Goal: Task Accomplishment & Management: Use online tool/utility

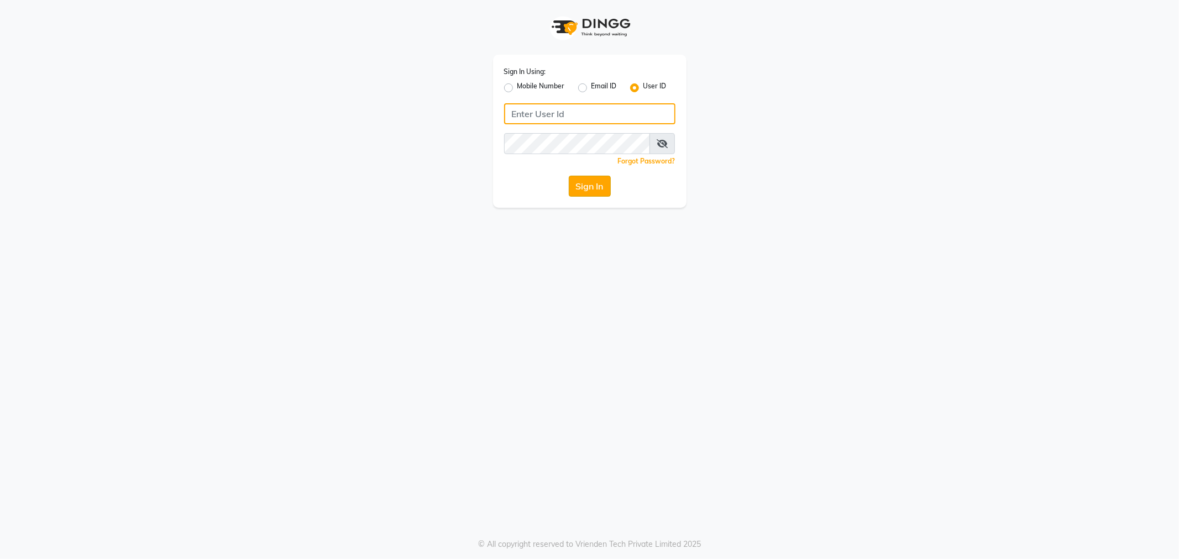
type input "e3838-01"
click at [592, 191] on button "Sign In" at bounding box center [590, 186] width 42 height 21
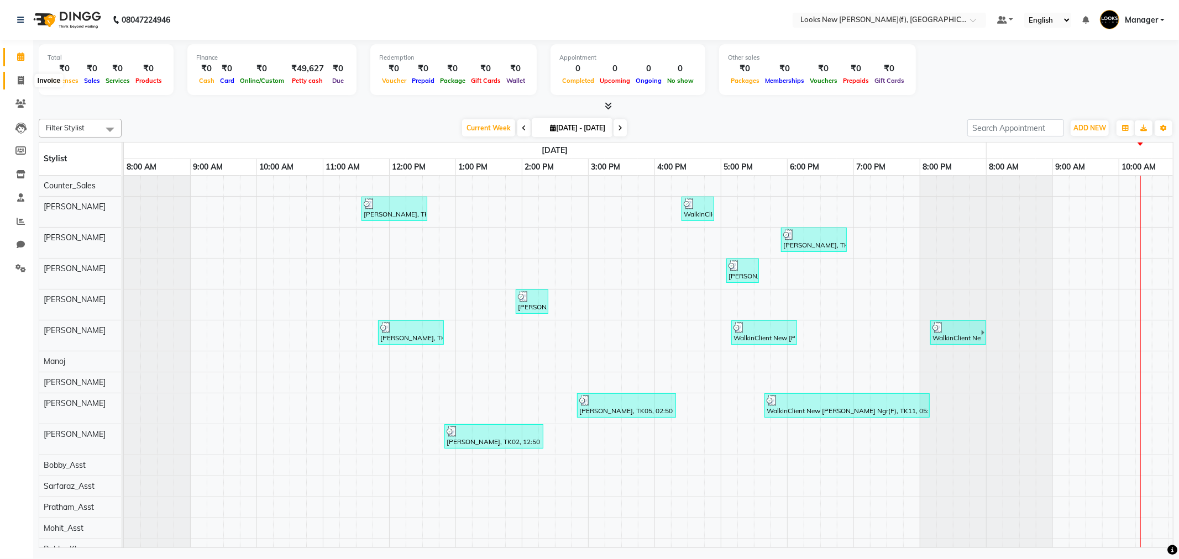
click at [20, 83] on icon at bounding box center [21, 80] width 6 height 8
select select "8659"
select select "service"
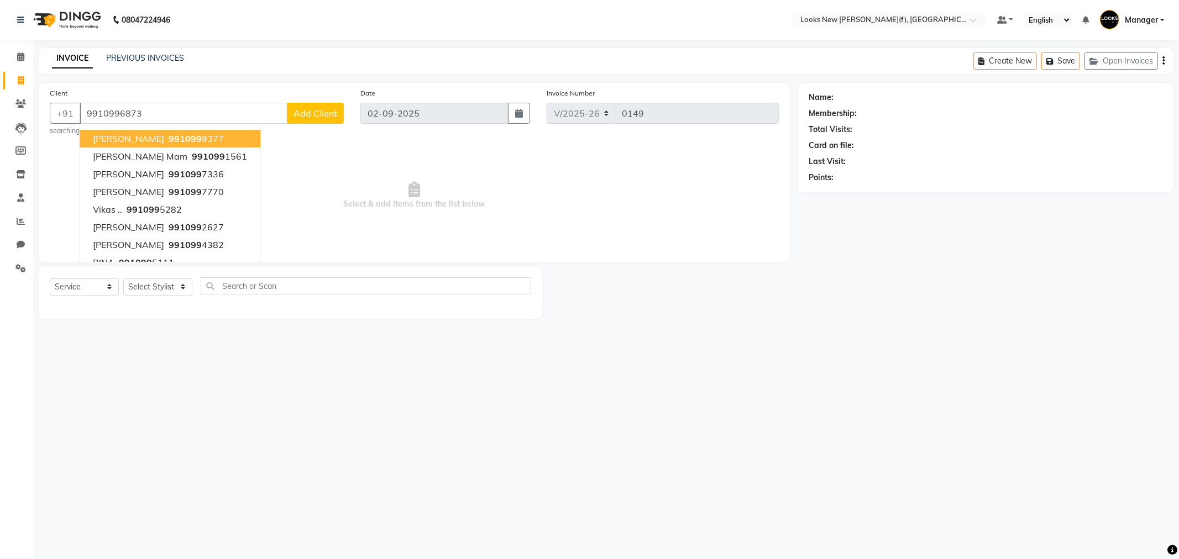
type input "9910996873"
select select "1: Object"
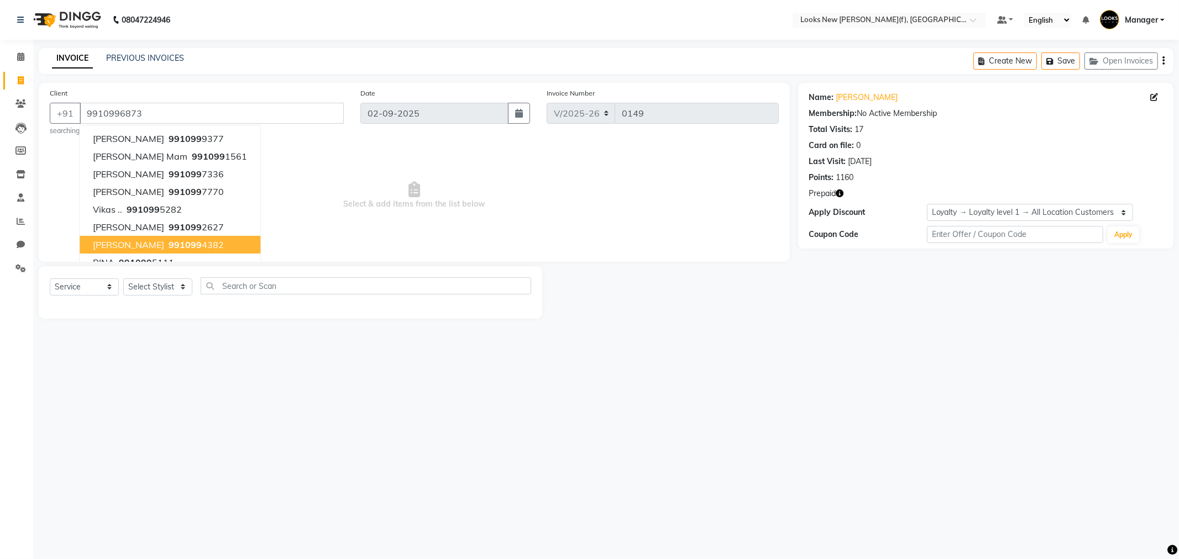
click at [209, 438] on div "08047224946 Select Location × Looks New Rajinder Nagar(f), Delhi Default Panel …" at bounding box center [589, 279] width 1179 height 559
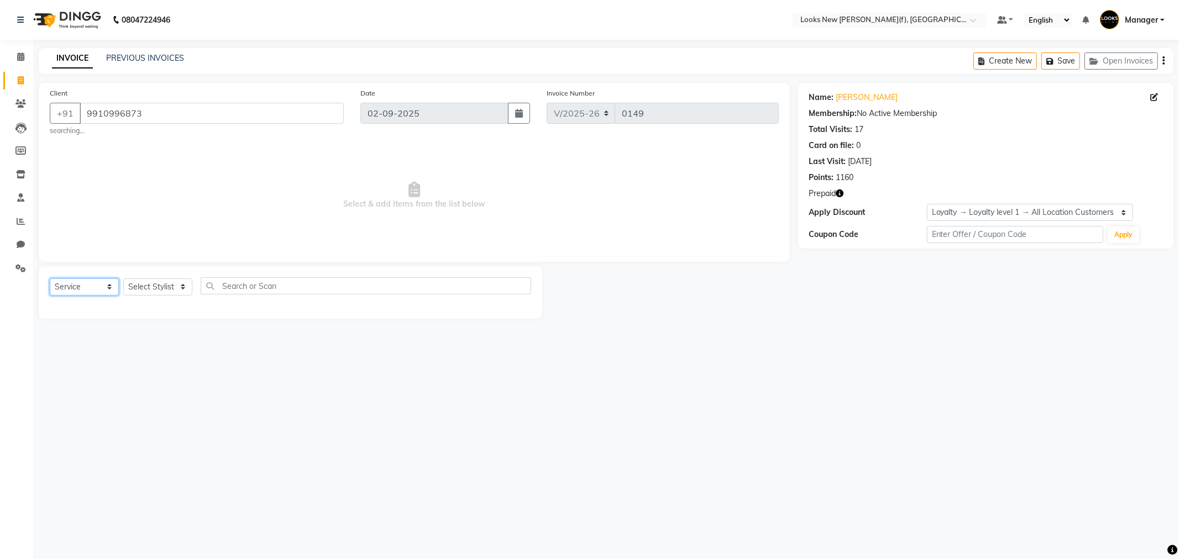
click at [111, 289] on select "Select Service Product Membership Package Voucher Prepaid Gift Card" at bounding box center [84, 287] width 69 height 17
select select "P"
click at [50, 279] on select "Select Service Product Membership Package Voucher Prepaid Gift Card" at bounding box center [84, 287] width 69 height 17
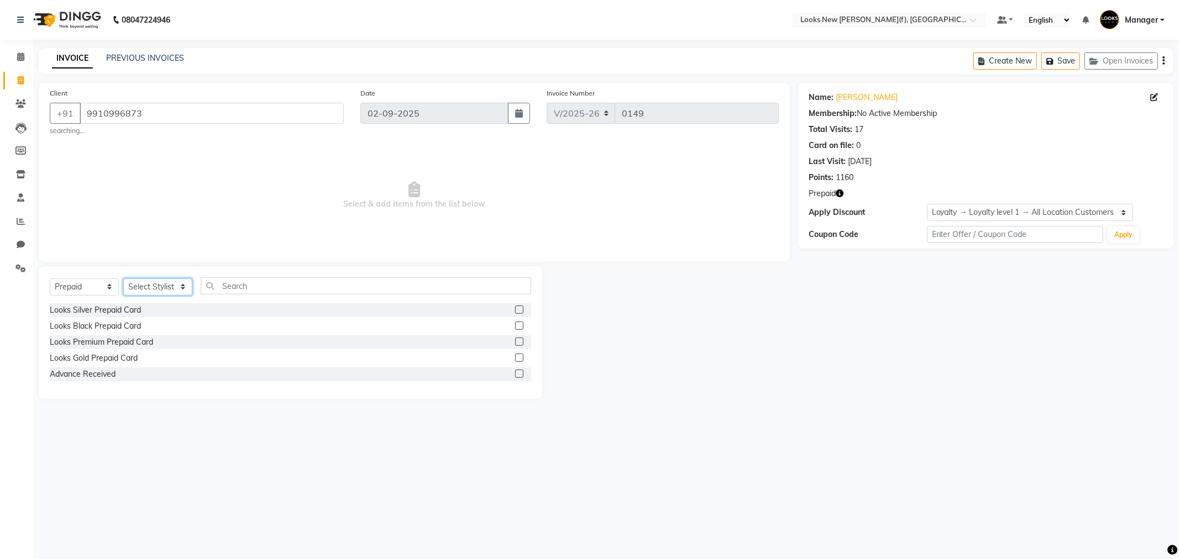
click at [184, 290] on select "Select Stylist Aakash_Pdct Afsar Ahmad Ashmita Ayesha Bobby_Asst Bobby_Khan Cou…" at bounding box center [157, 287] width 69 height 17
select select "87337"
click at [177, 290] on select "Select Stylist Aakash_Pdct Afsar Ahmad Ashmita Ayesha Bobby_Asst Bobby_Khan Cou…" at bounding box center [157, 287] width 69 height 17
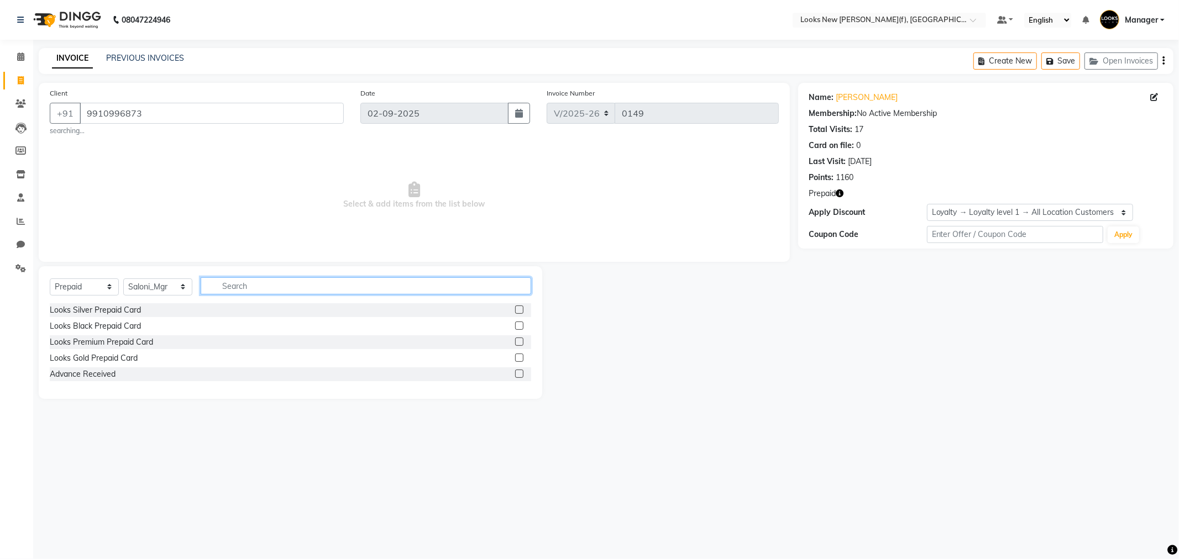
click at [225, 289] on input "text" at bounding box center [366, 286] width 331 height 17
click at [109, 358] on div "Looks Gold Prepaid Card" at bounding box center [94, 359] width 88 height 12
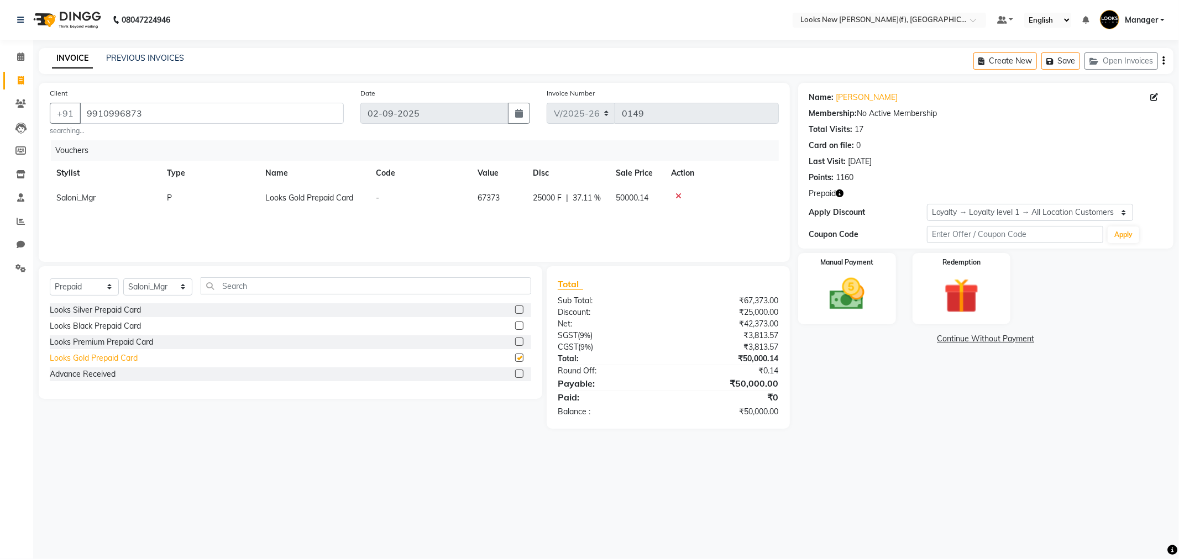
checkbox input "false"
click at [842, 301] on img at bounding box center [847, 295] width 59 height 42
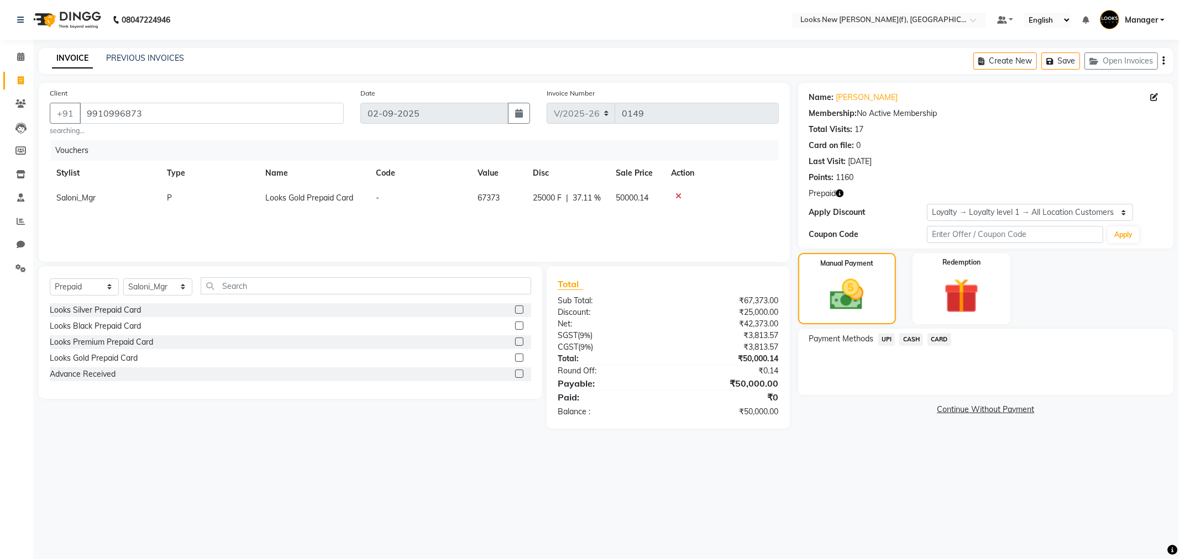
click at [908, 341] on span "CASH" at bounding box center [911, 339] width 24 height 13
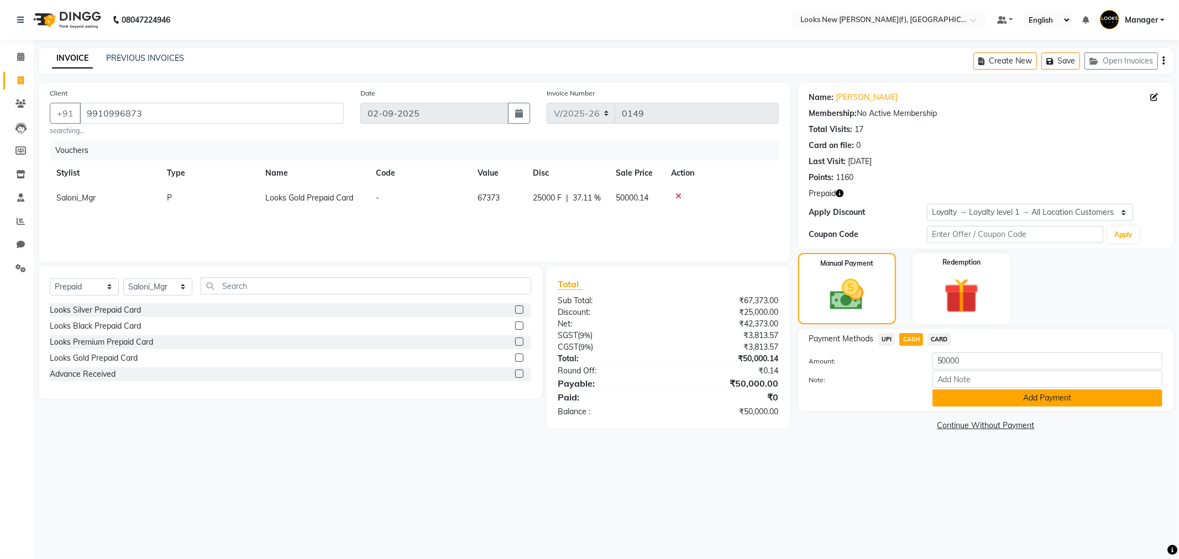
click at [1020, 400] on button "Add Payment" at bounding box center [1048, 398] width 230 height 17
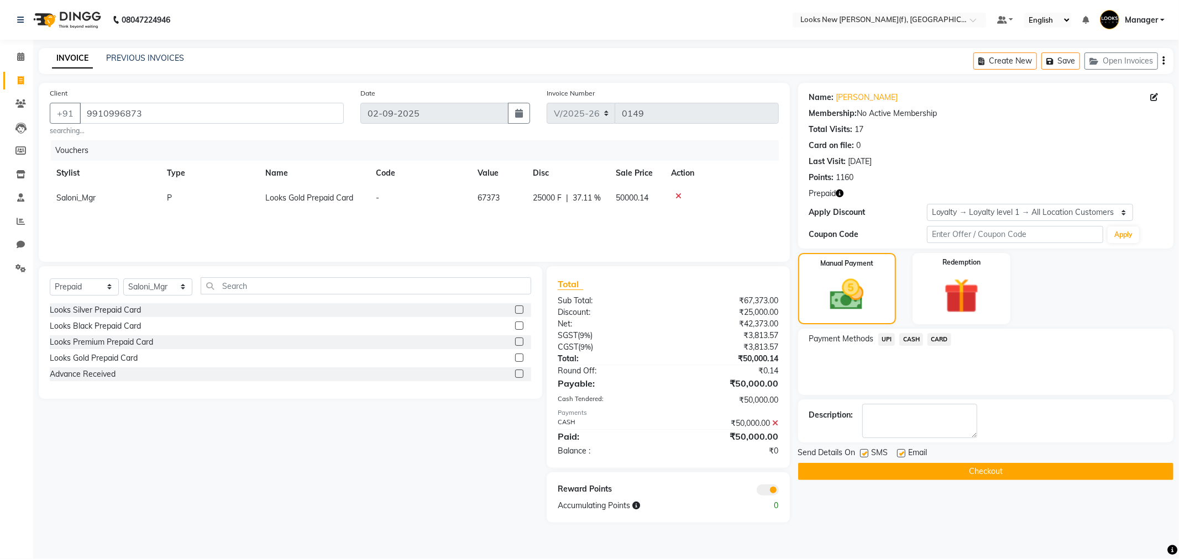
click at [982, 468] on button "Checkout" at bounding box center [985, 471] width 375 height 17
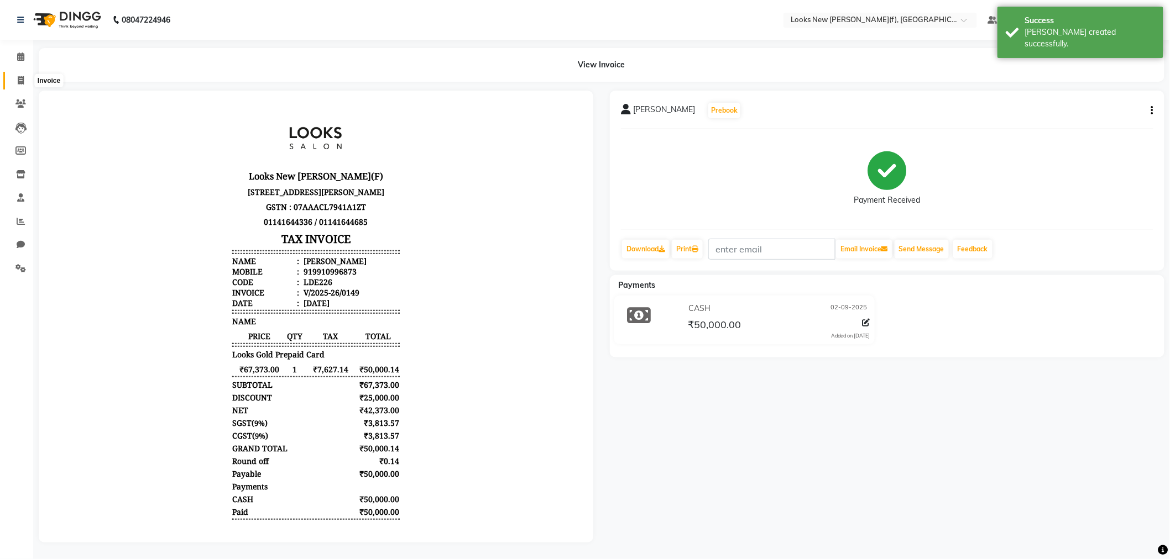
click at [19, 82] on icon at bounding box center [21, 80] width 6 height 8
select select "8659"
select select "service"
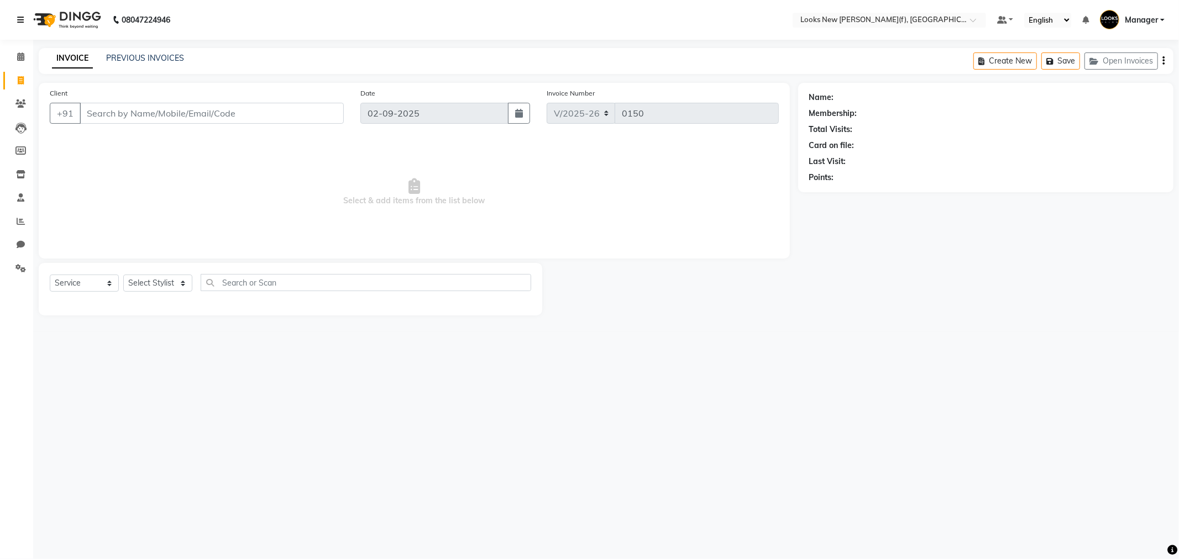
click at [20, 17] on icon at bounding box center [20, 20] width 7 height 8
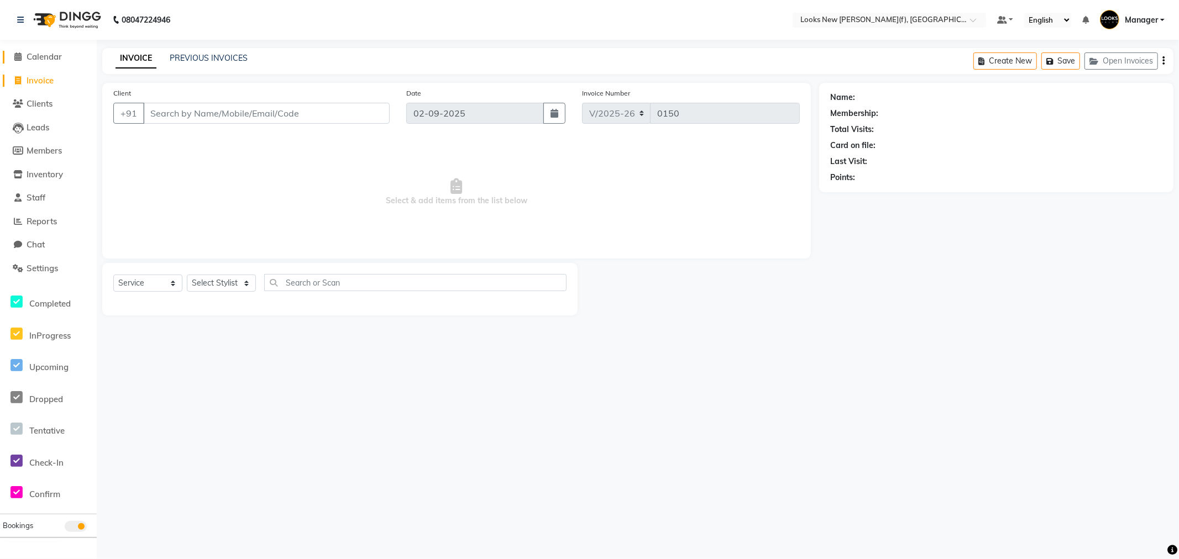
click at [18, 58] on icon at bounding box center [18, 57] width 7 height 8
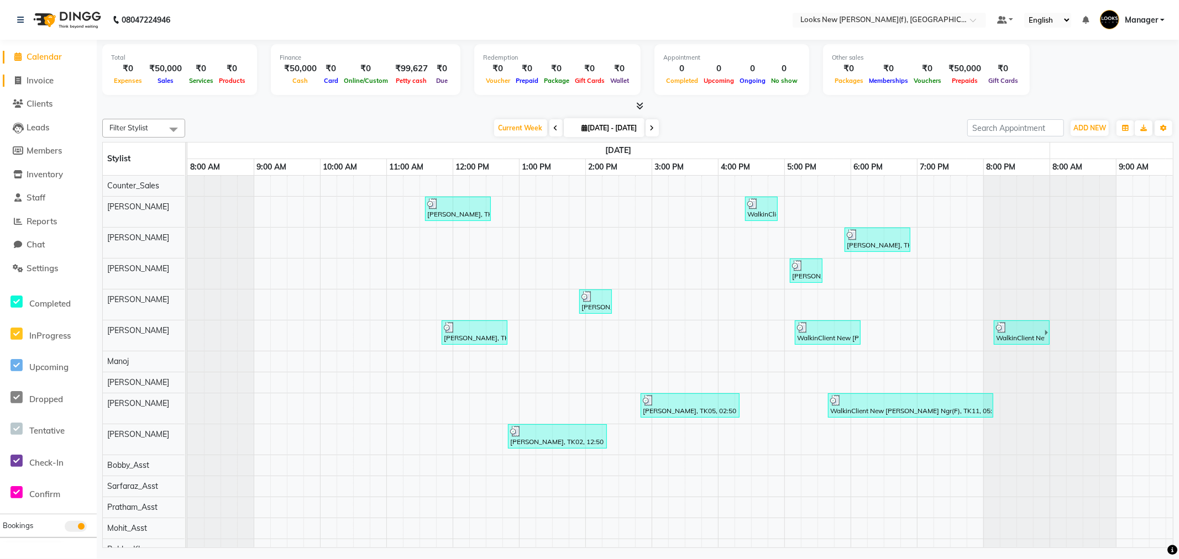
click at [36, 80] on span "Invoice" at bounding box center [40, 80] width 27 height 11
select select "8659"
select select "service"
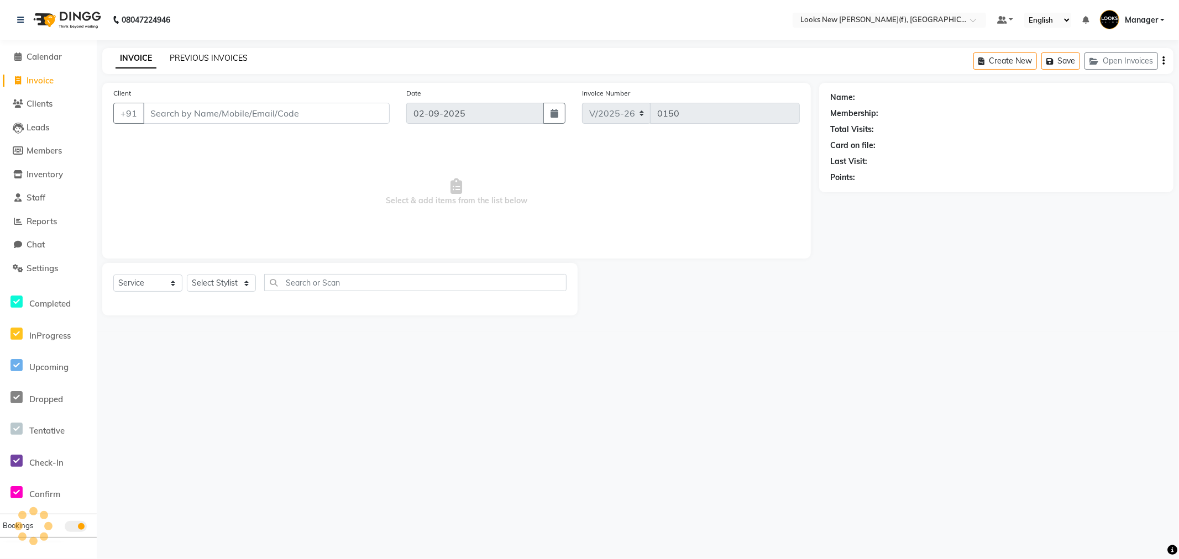
click at [178, 54] on link "PREVIOUS INVOICES" at bounding box center [209, 58] width 78 height 10
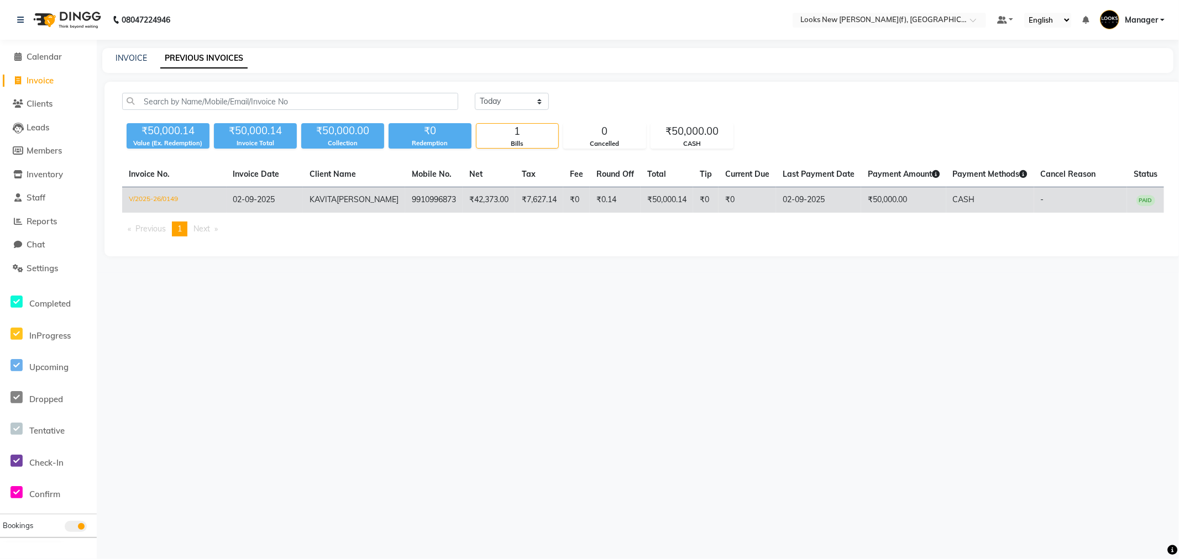
click at [1069, 208] on td "-" at bounding box center [1080, 200] width 93 height 26
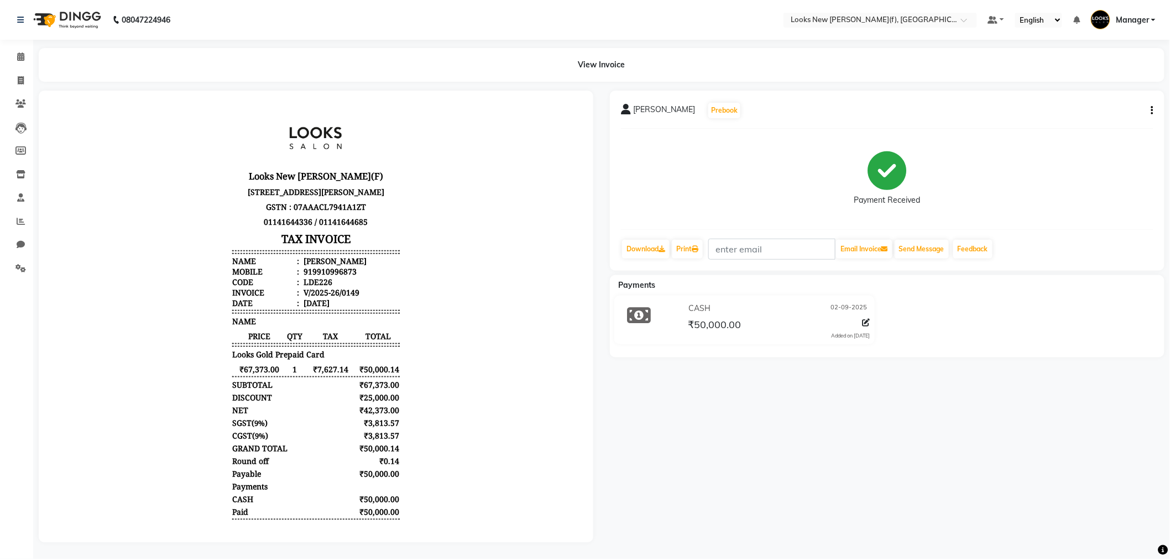
click at [1154, 112] on div "KAVITA UPPAL Prebook Payment Received Download Print Email Invoice Send Message…" at bounding box center [887, 181] width 554 height 180
click at [1150, 113] on button "button" at bounding box center [1150, 111] width 7 height 12
click at [1124, 114] on div "Edit Item Staff" at bounding box center [1108, 111] width 53 height 14
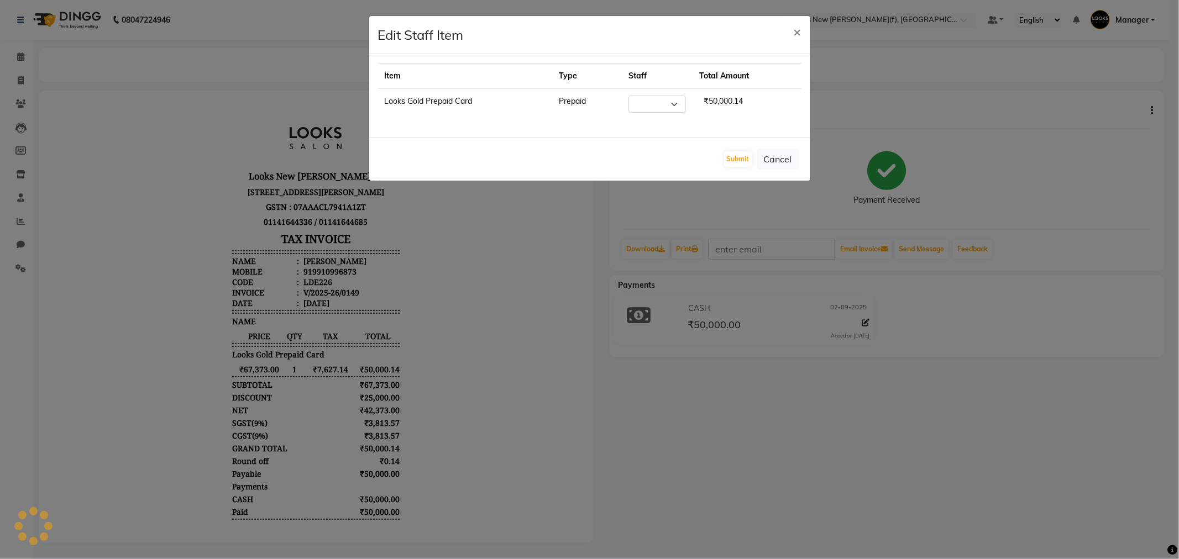
select select "87337"
click at [787, 164] on button "Cancel" at bounding box center [778, 159] width 43 height 21
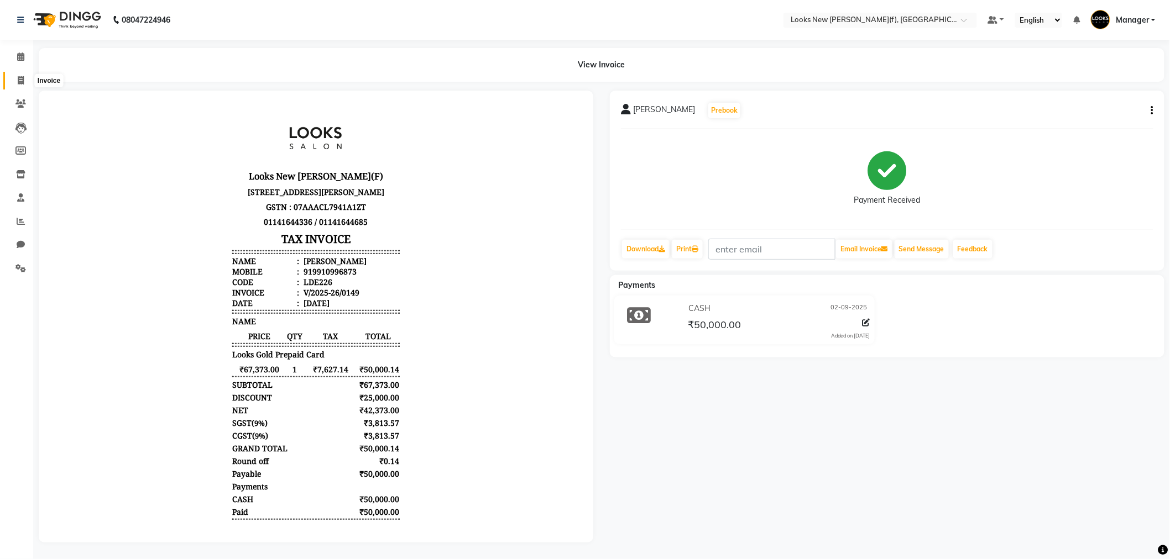
click at [18, 80] on icon at bounding box center [21, 80] width 6 height 8
select select "8659"
select select "service"
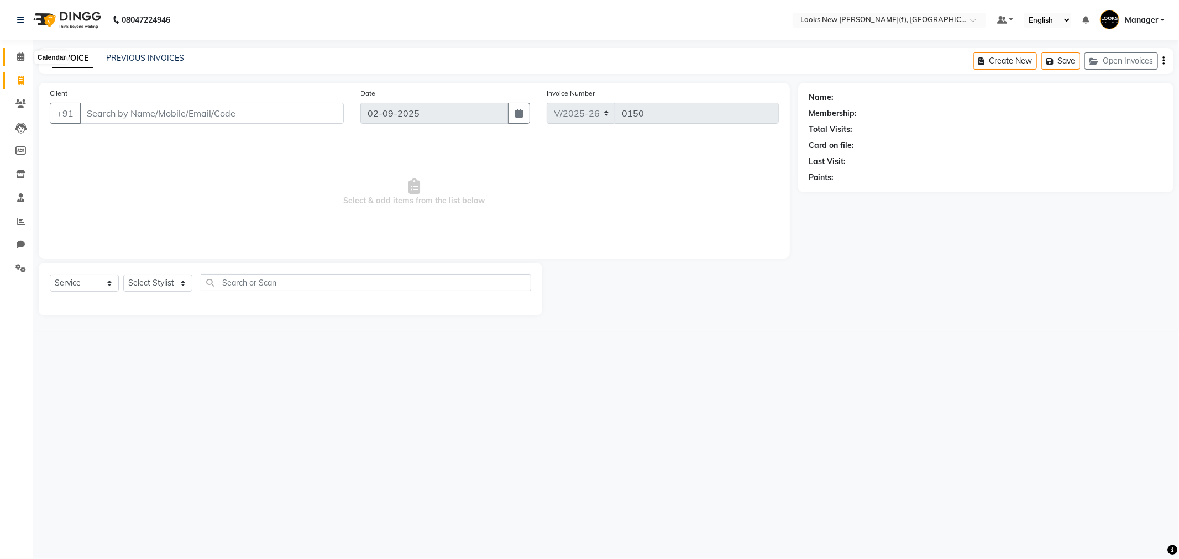
click at [19, 58] on icon at bounding box center [20, 57] width 7 height 8
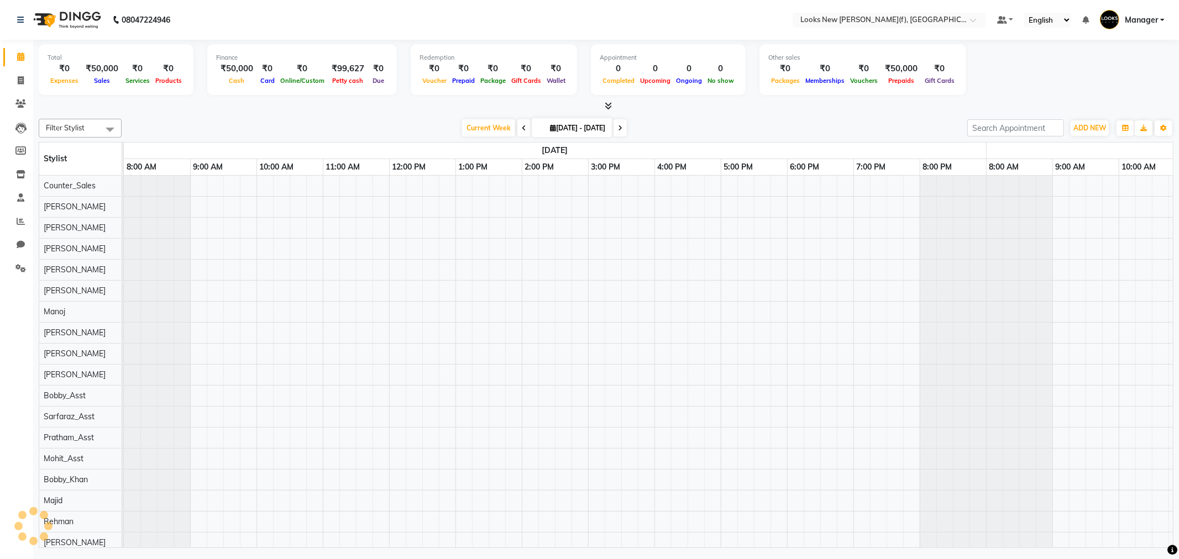
scroll to position [0, 200]
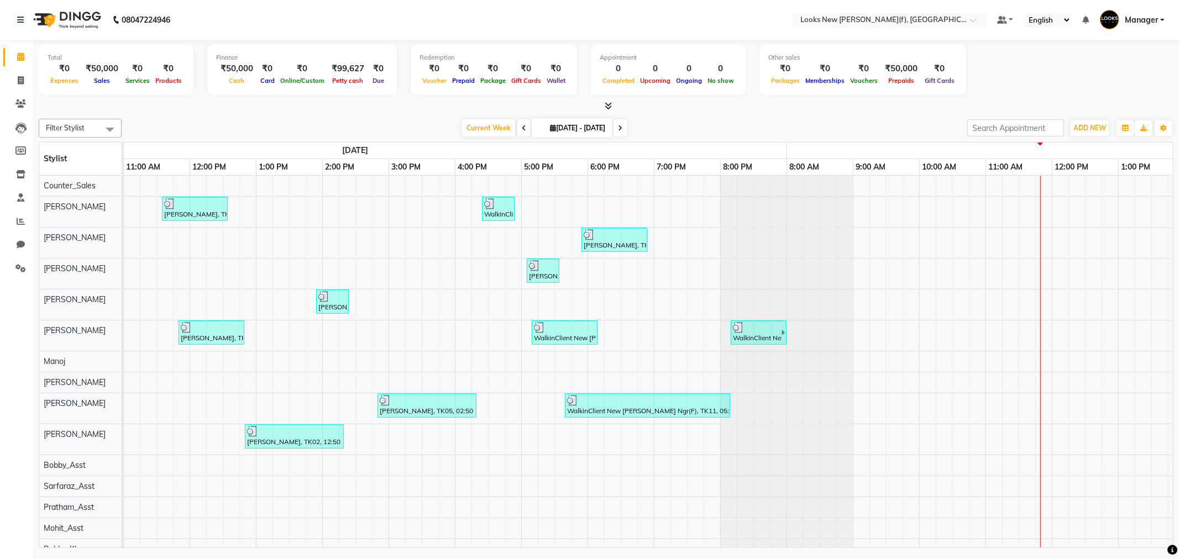
click at [1179, 559] on html "08047224946 Select Location × Looks New Rajinder Nagar(f), Delhi Default Panel …" at bounding box center [589, 279] width 1179 height 559
